Goal: Task Accomplishment & Management: Use online tool/utility

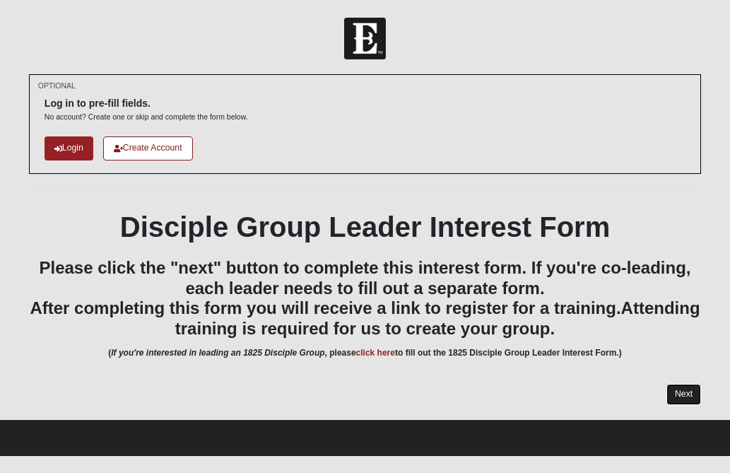
click at [679, 391] on link "Next" at bounding box center [683, 394] width 35 height 20
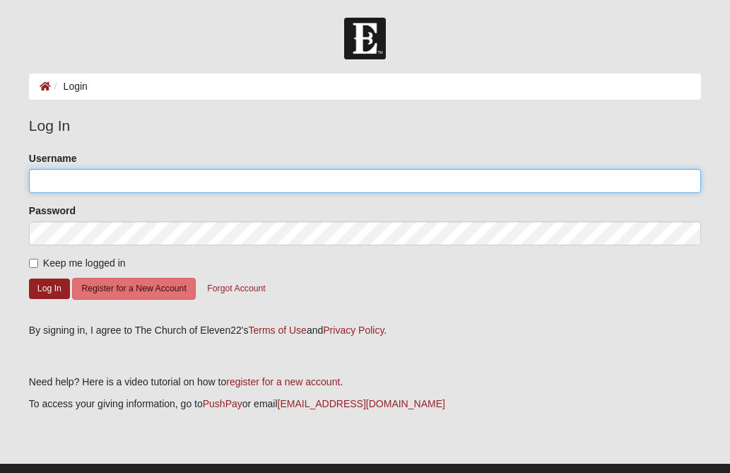
click at [84, 179] on input "Username" at bounding box center [365, 181] width 672 height 24
type input "[EMAIL_ADDRESS][DOMAIN_NAME]"
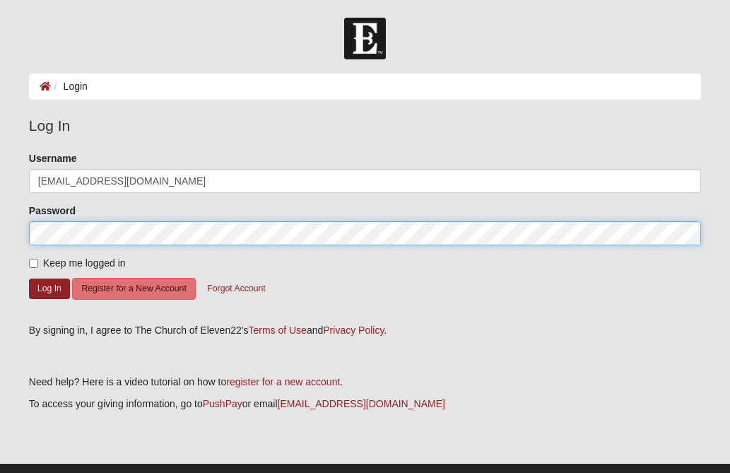
click at [29, 278] on button "Log In" at bounding box center [49, 288] width 41 height 20
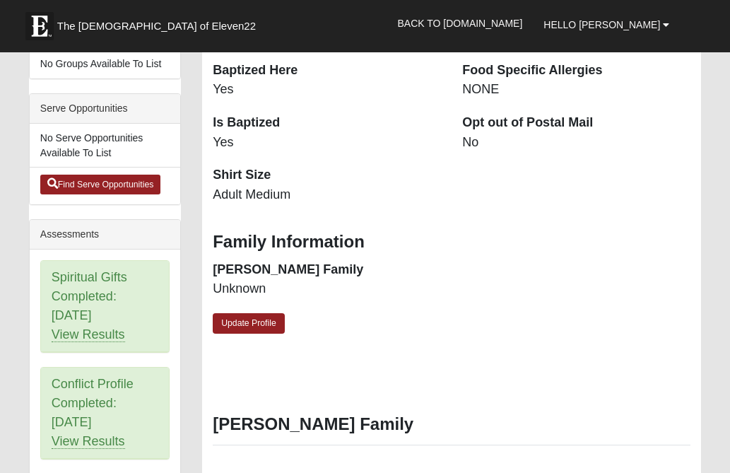
scroll to position [396, 0]
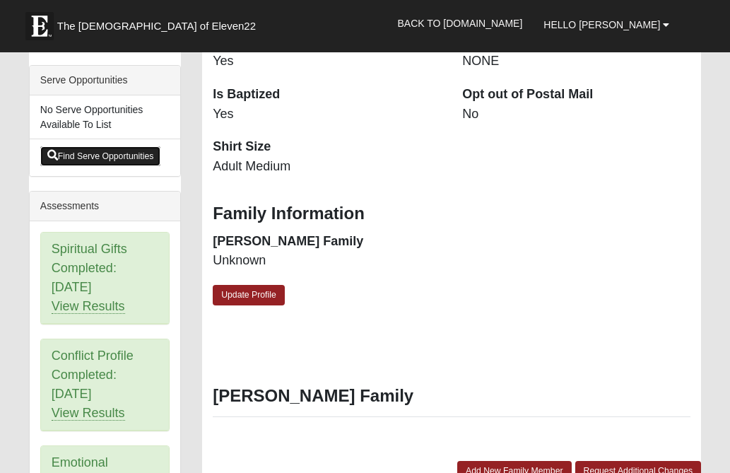
click at [96, 156] on link "Find Serve Opportunities" at bounding box center [100, 156] width 121 height 20
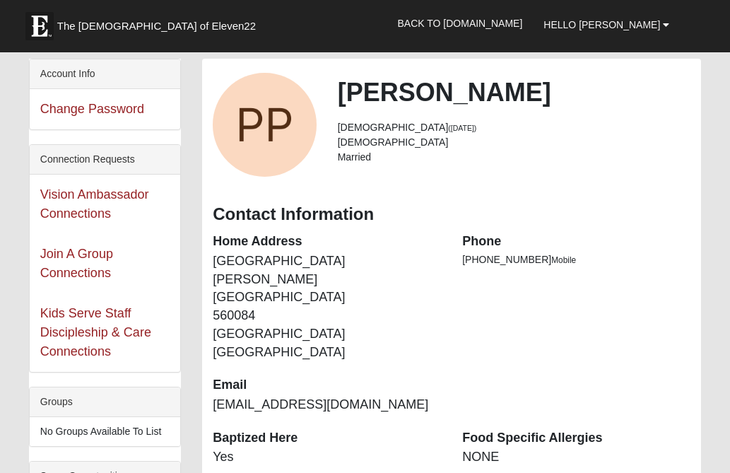
scroll to position [386, 0]
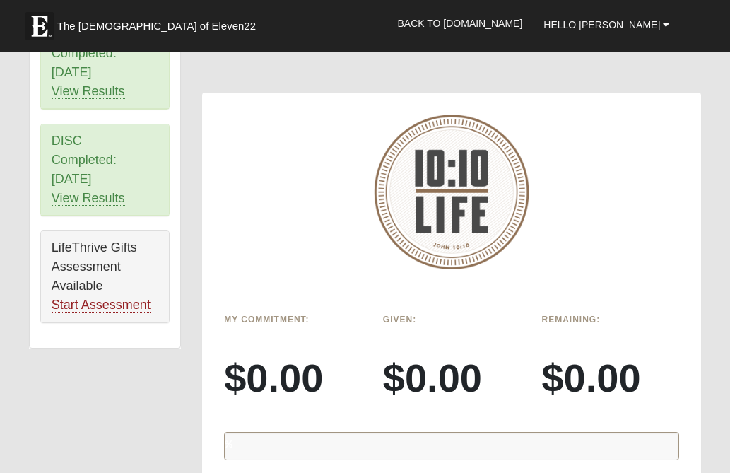
scroll to position [951, 0]
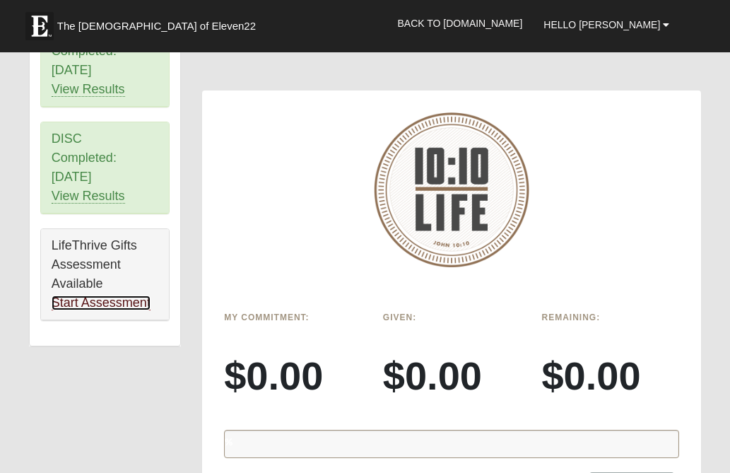
click at [99, 302] on link "Start Assessment" at bounding box center [101, 302] width 99 height 15
